Goal: Navigation & Orientation: Go to known website

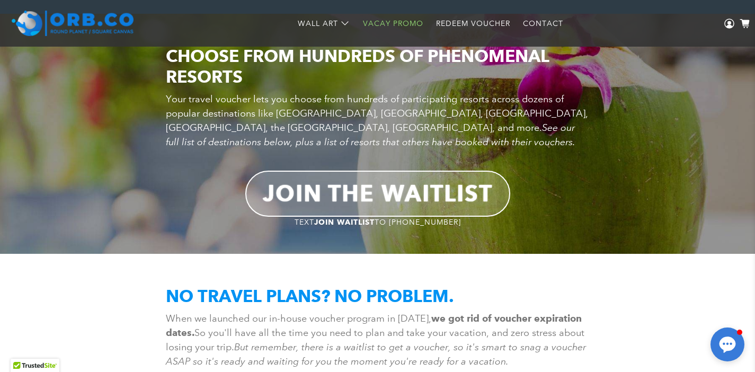
scroll to position [1128, 0]
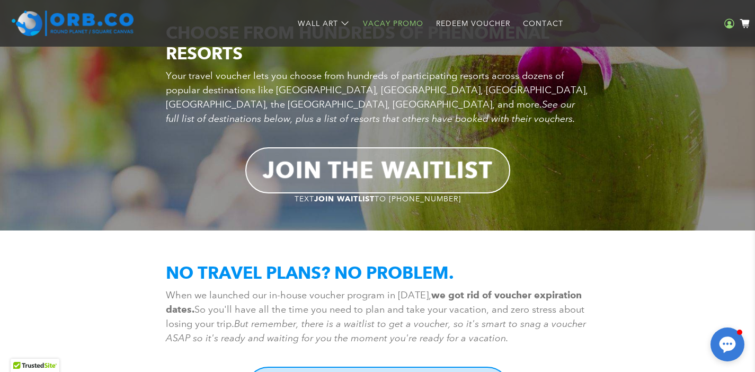
click at [731, 26] on icon at bounding box center [729, 24] width 10 height 10
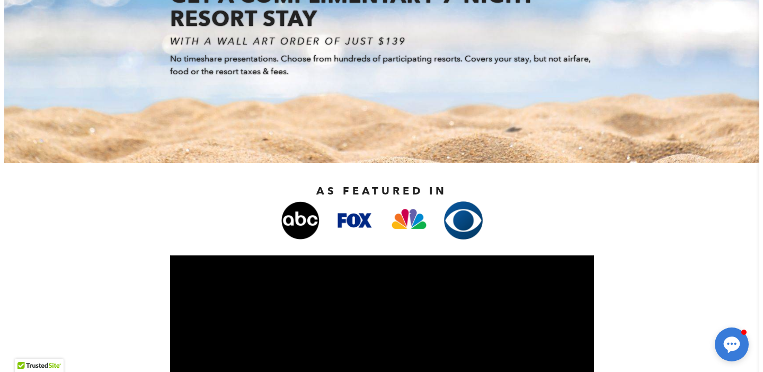
scroll to position [0, 0]
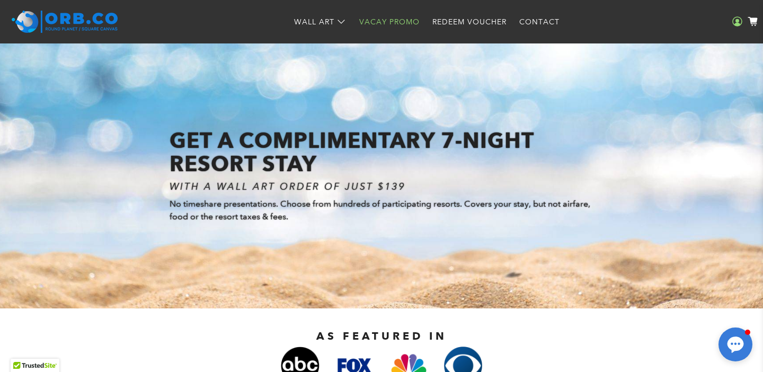
click at [730, 18] on link "Login" at bounding box center [736, 21] width 15 height 43
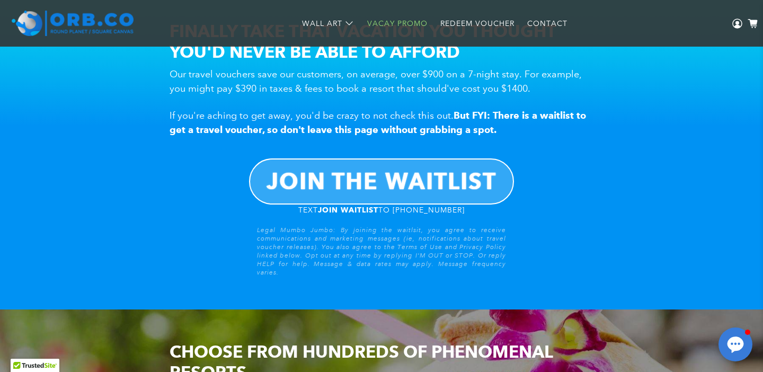
scroll to position [770, 0]
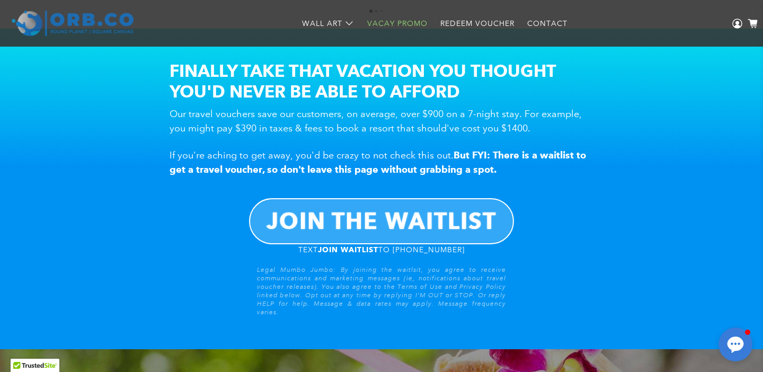
click at [96, 22] on img at bounding box center [73, 23] width 122 height 25
